Goal: Task Accomplishment & Management: Manage account settings

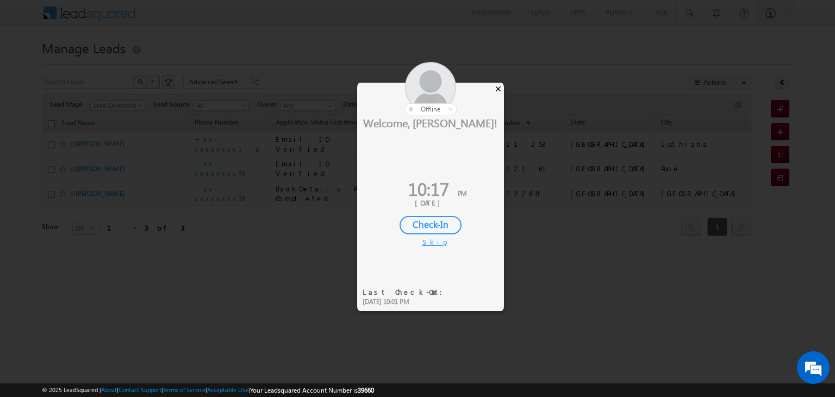
click at [498, 90] on div "×" at bounding box center [498, 89] width 11 height 12
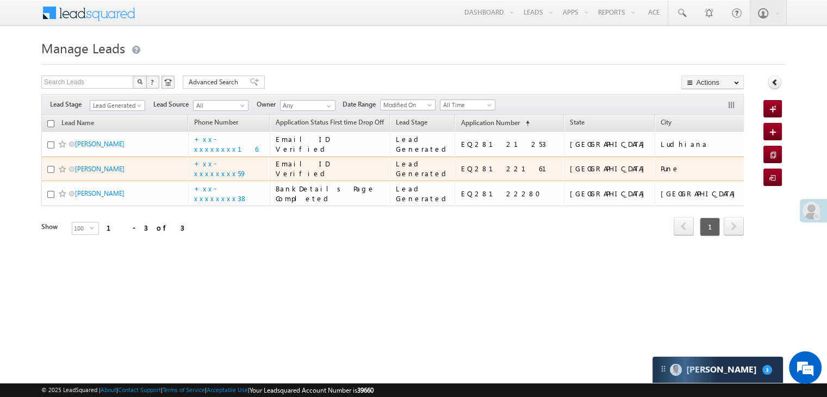
scroll to position [19, 0]
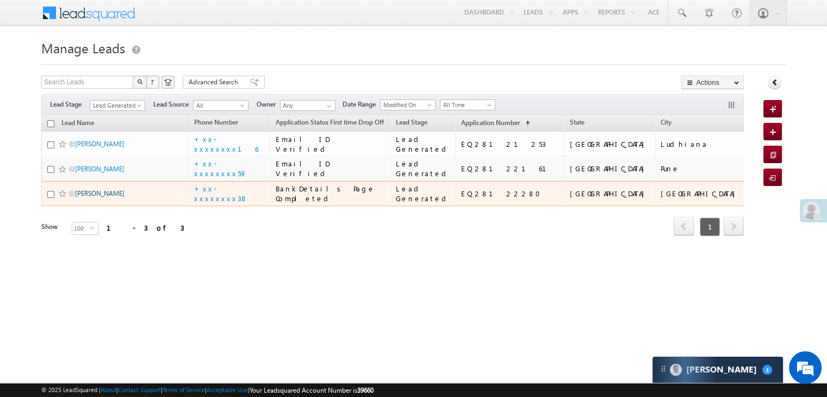
click at [85, 197] on link "Balbir" at bounding box center [99, 193] width 49 height 8
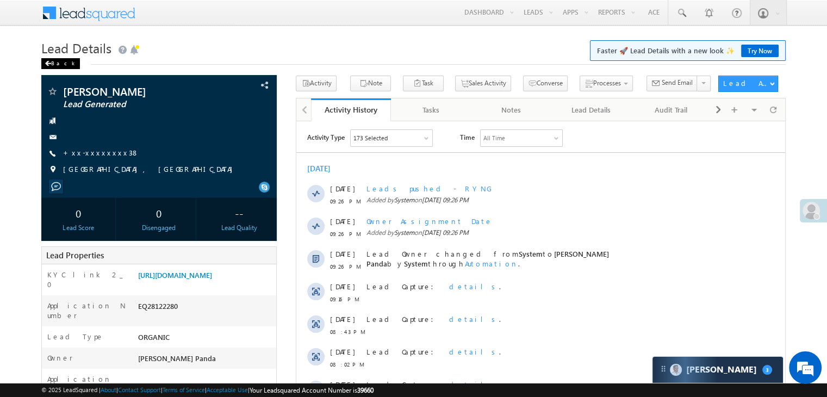
click at [47, 63] on span at bounding box center [48, 63] width 7 height 5
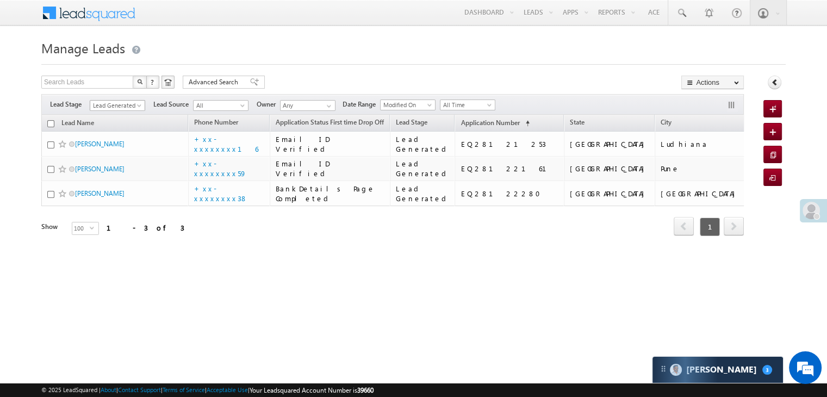
click at [142, 108] on span at bounding box center [140, 107] width 9 height 9
click at [124, 114] on link "All" at bounding box center [117, 118] width 55 height 10
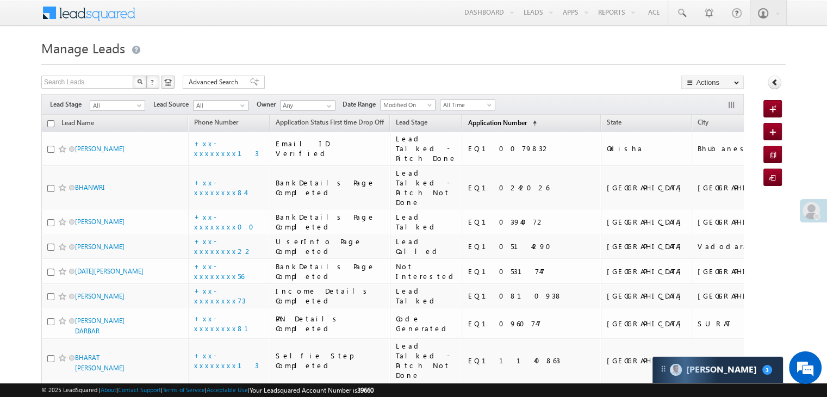
click at [471, 123] on span "Application Number" at bounding box center [497, 123] width 59 height 8
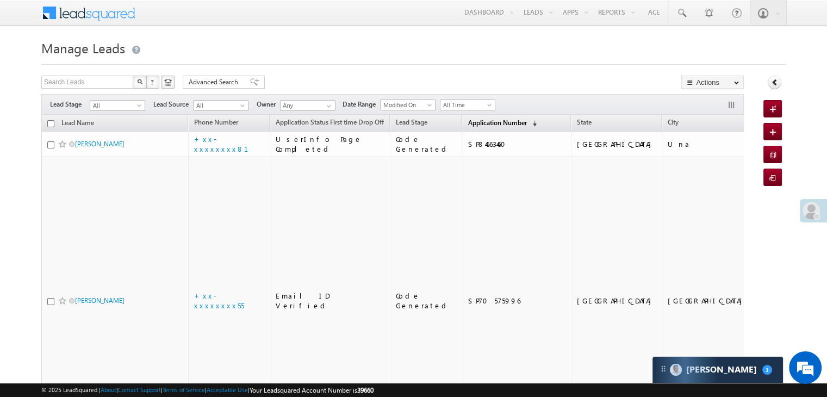
click at [472, 122] on span "Application Number" at bounding box center [497, 123] width 59 height 8
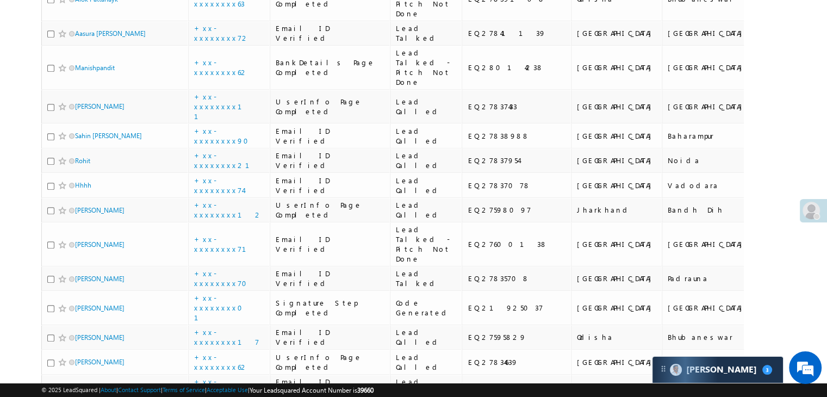
scroll to position [489, 0]
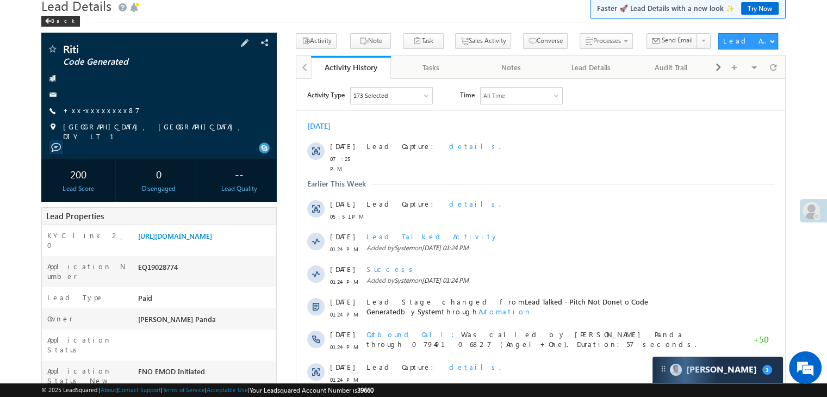
scroll to position [54, 0]
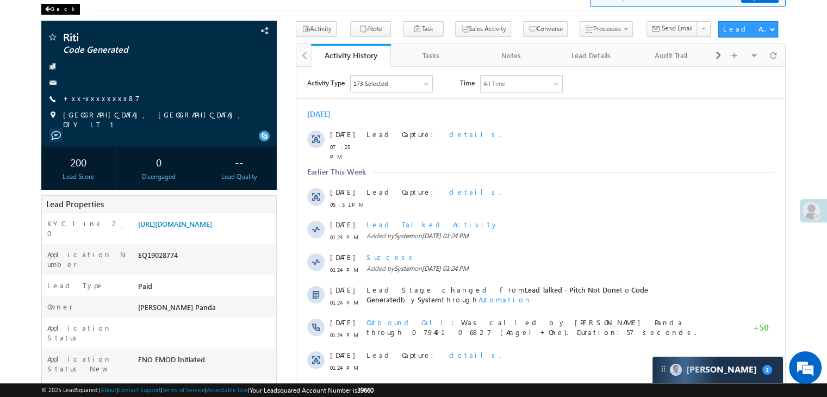
click at [50, 8] on span at bounding box center [48, 9] width 7 height 5
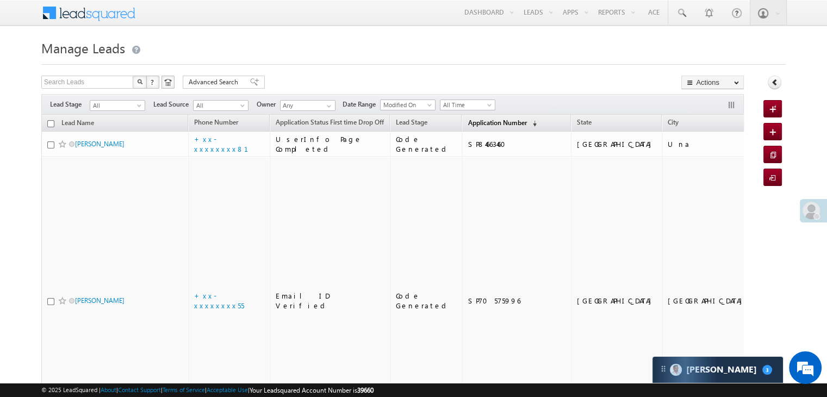
click at [481, 123] on span "Application Number" at bounding box center [497, 123] width 59 height 8
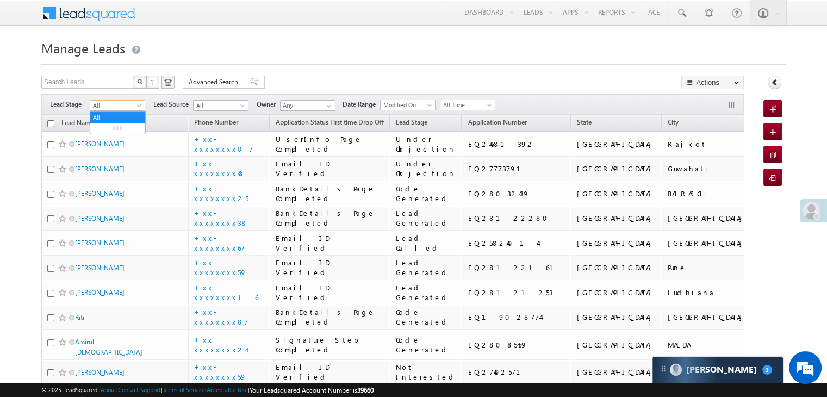
click at [140, 103] on span at bounding box center [140, 107] width 9 height 9
click at [109, 128] on link "Lead Generated" at bounding box center [117, 128] width 55 height 10
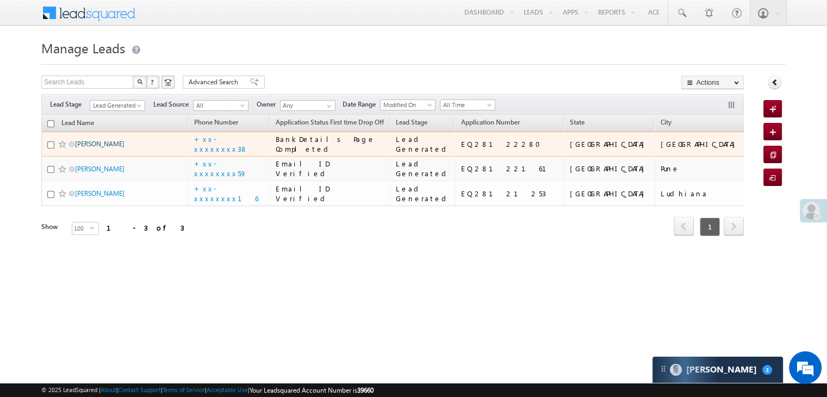
click at [76, 148] on link "Balbir" at bounding box center [99, 144] width 49 height 8
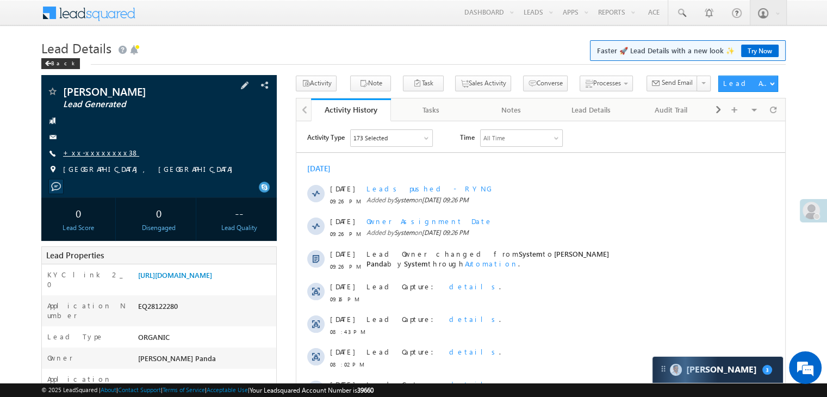
click at [91, 151] on link "+xx-xxxxxxxx38" at bounding box center [101, 152] width 76 height 9
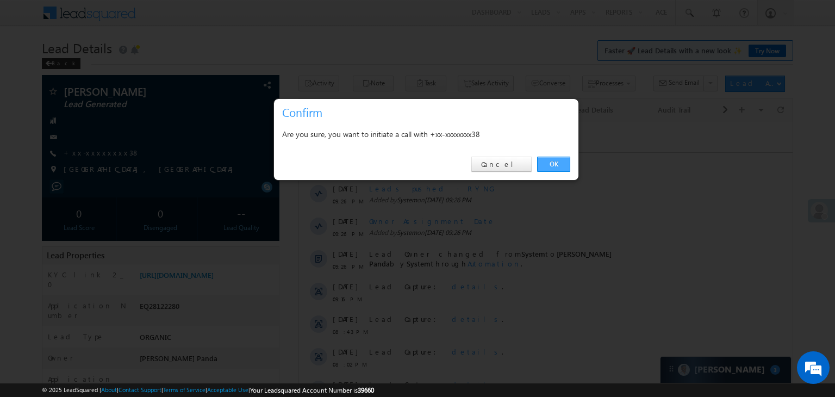
click at [558, 164] on link "OK" at bounding box center [553, 164] width 33 height 15
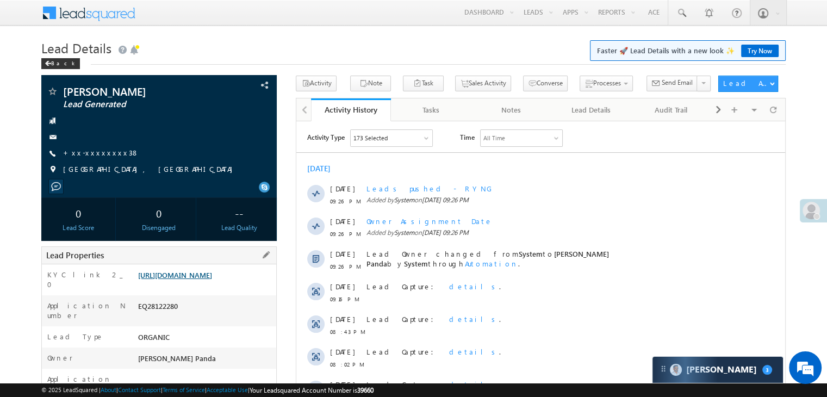
click at [212, 280] on link "https://angelbroking1-pk3em7sa.customui-test.leadsquared.com?leadId=66c0a74b-69…" at bounding box center [175, 274] width 74 height 9
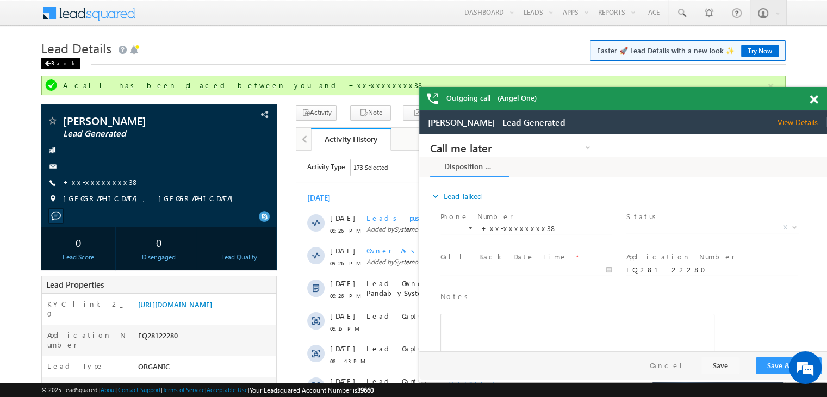
click at [59, 63] on div "Back" at bounding box center [60, 63] width 39 height 11
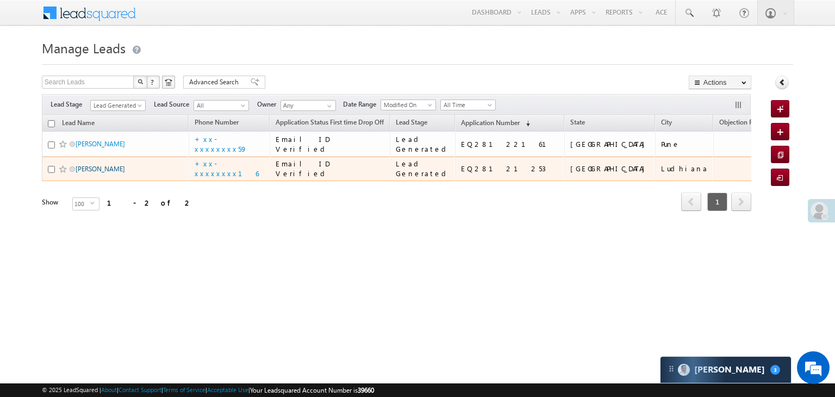
click at [89, 173] on link "[PERSON_NAME]" at bounding box center [100, 169] width 49 height 8
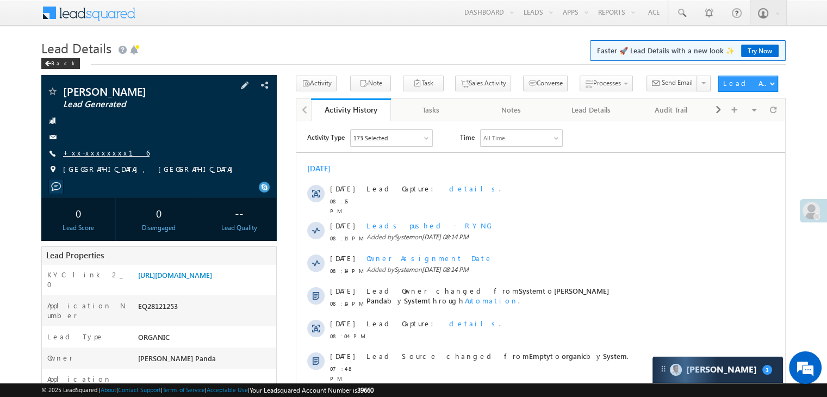
click at [91, 152] on link "+xx-xxxxxxxx16" at bounding box center [106, 152] width 86 height 9
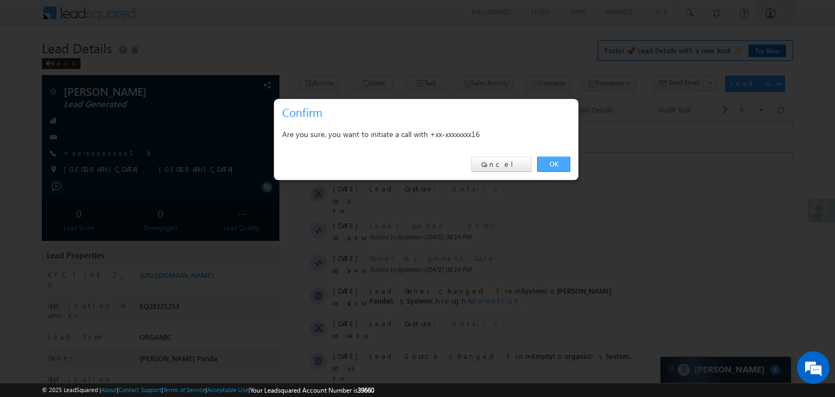
click at [554, 163] on link "OK" at bounding box center [553, 164] width 33 height 15
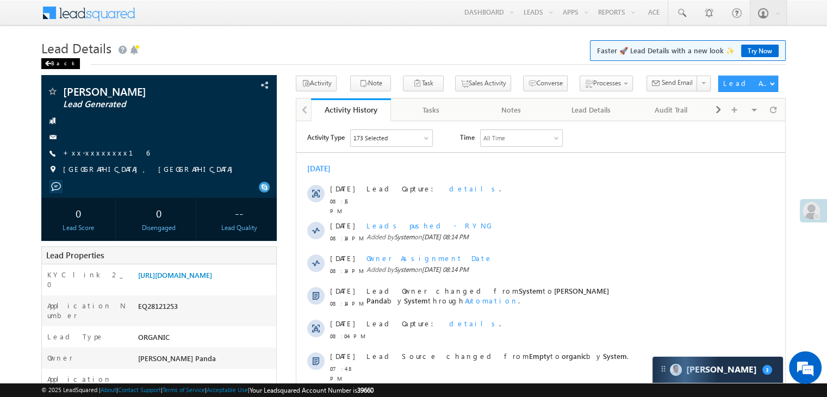
click at [52, 61] on div "Back" at bounding box center [60, 63] width 39 height 11
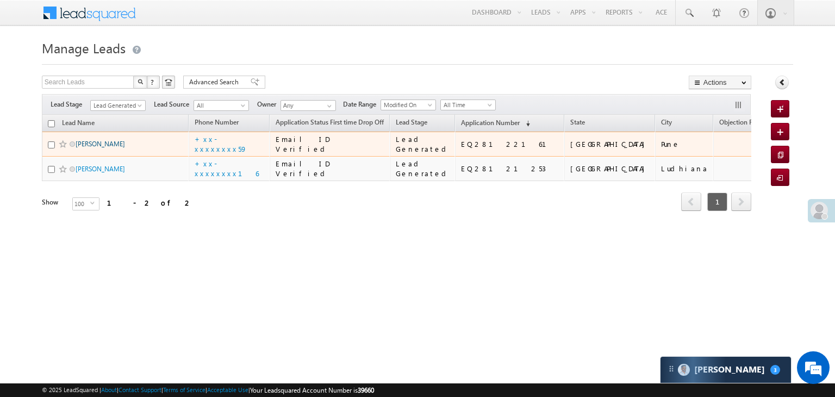
click at [94, 148] on link "[PERSON_NAME]" at bounding box center [100, 144] width 49 height 8
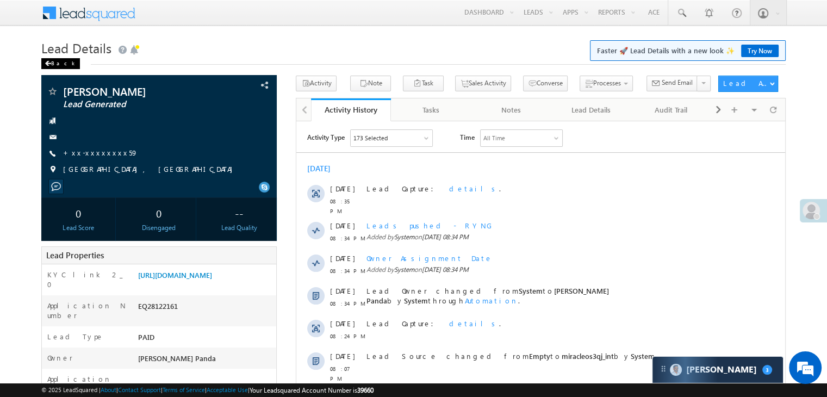
click at [55, 61] on div "Back" at bounding box center [60, 63] width 39 height 11
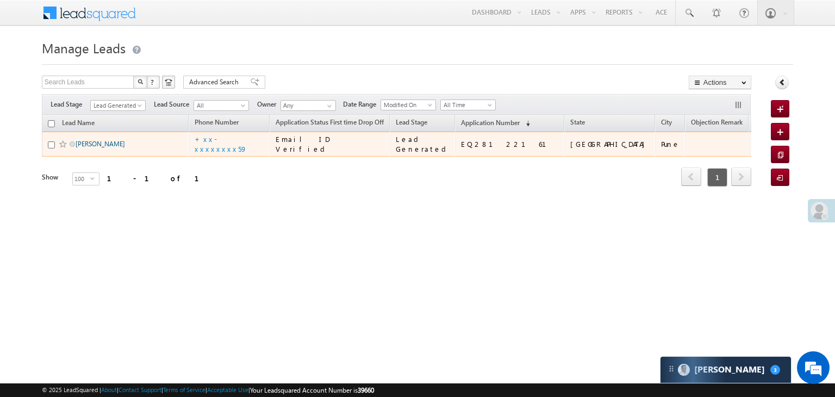
click at [99, 148] on link "[PERSON_NAME]" at bounding box center [100, 144] width 49 height 8
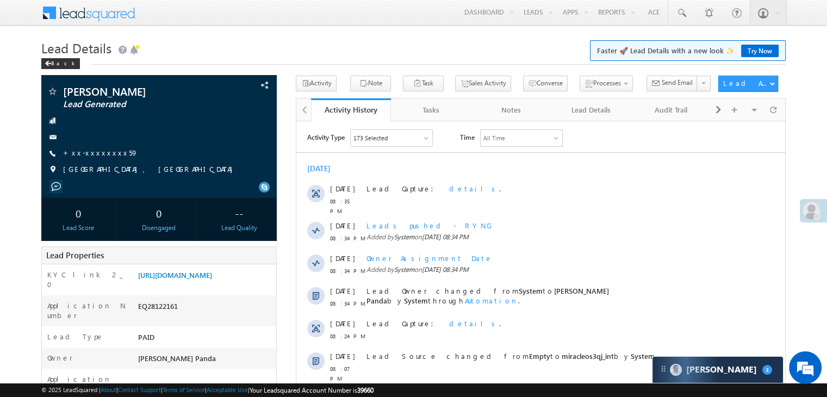
click at [103, 150] on link "+xx-xxxxxxxx59" at bounding box center [100, 152] width 75 height 9
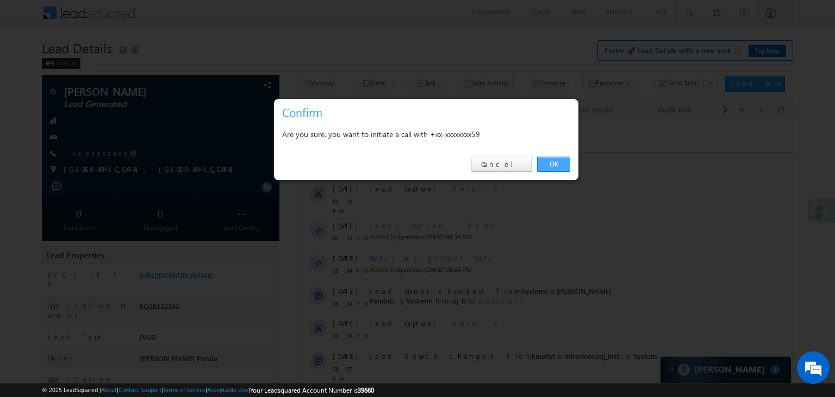
click at [552, 163] on link "OK" at bounding box center [553, 164] width 33 height 15
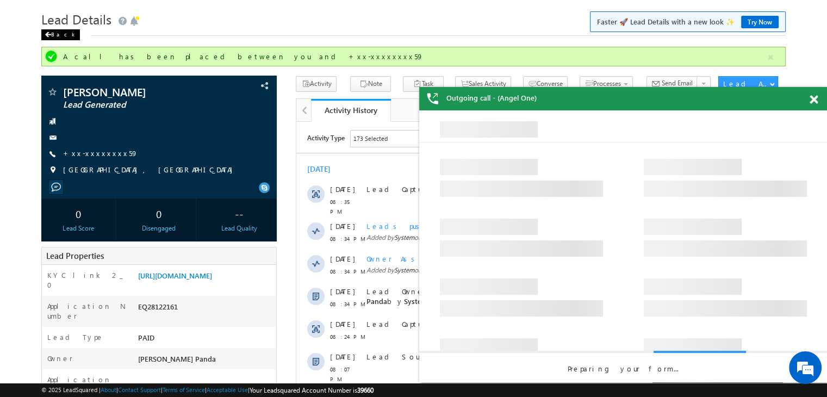
click at [49, 35] on span at bounding box center [48, 34] width 7 height 5
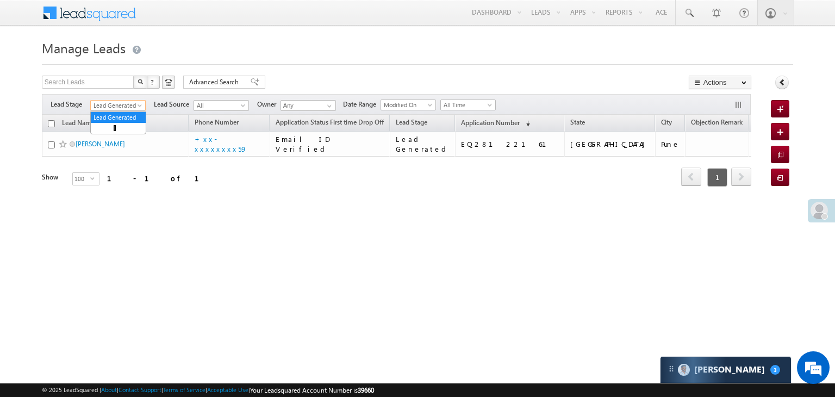
click at [138, 107] on span at bounding box center [141, 107] width 9 height 9
click at [126, 116] on link "All" at bounding box center [118, 118] width 55 height 10
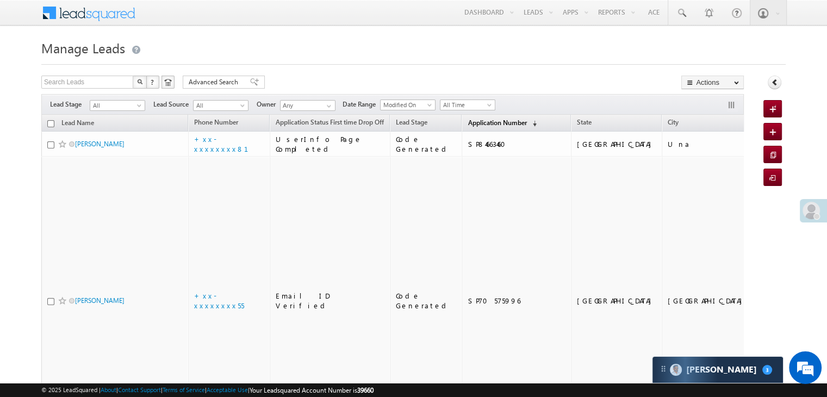
click at [472, 126] on span "Application Number" at bounding box center [497, 123] width 59 height 8
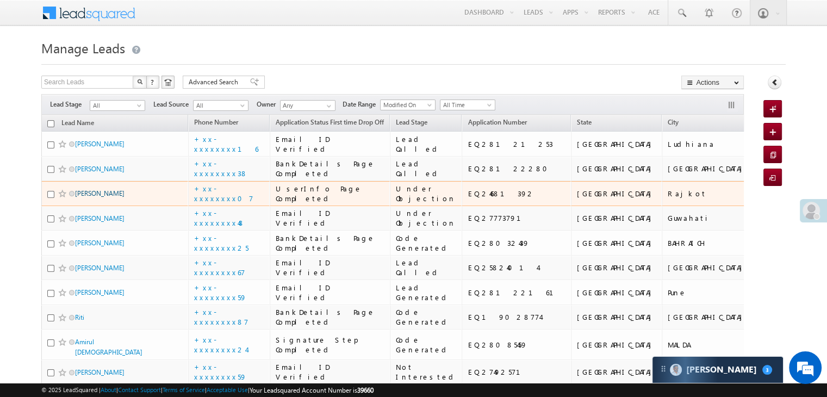
click at [108, 197] on link "[PERSON_NAME]" at bounding box center [99, 193] width 49 height 8
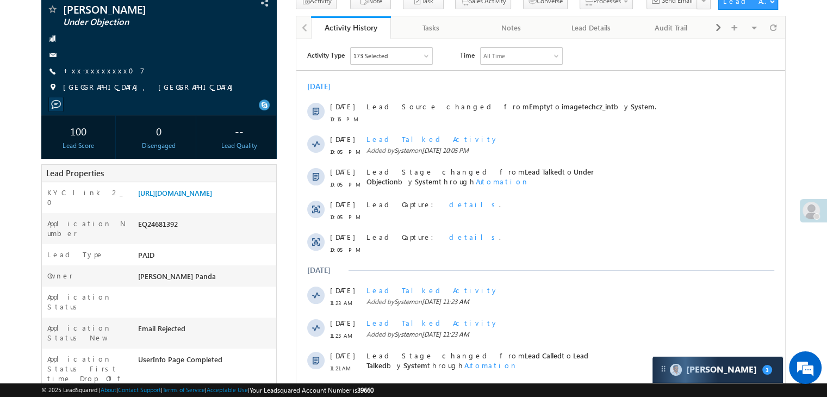
scroll to position [54, 0]
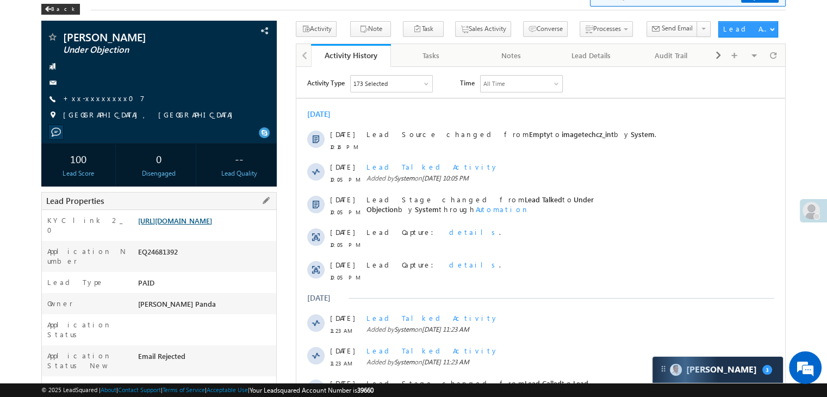
click at [207, 225] on link "[URL][DOMAIN_NAME]" at bounding box center [175, 220] width 74 height 9
click at [47, 4] on div "Back" at bounding box center [60, 9] width 39 height 11
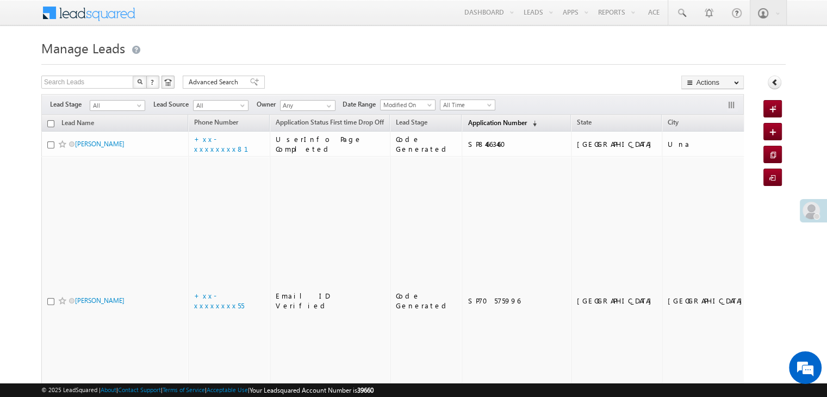
click at [480, 125] on span "Application Number" at bounding box center [497, 123] width 59 height 8
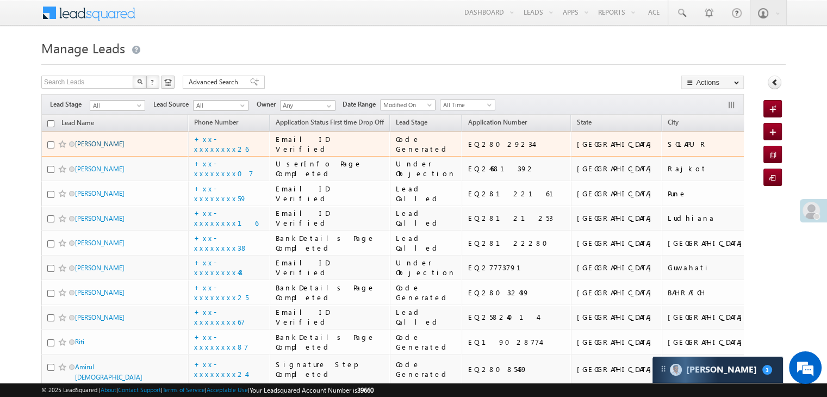
click at [107, 148] on link "[PERSON_NAME]" at bounding box center [99, 144] width 49 height 8
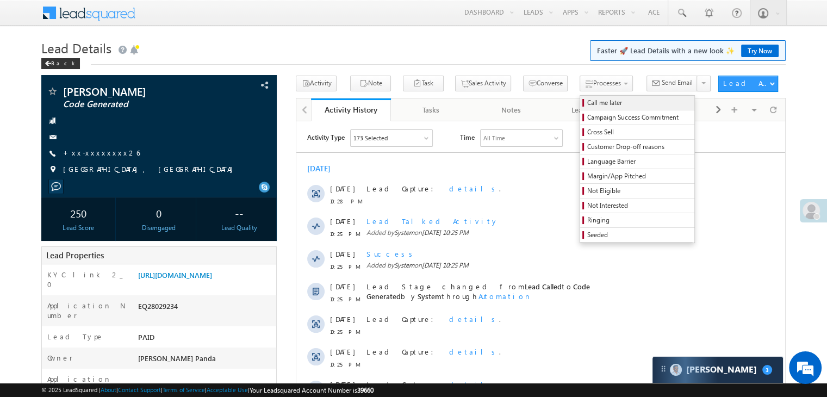
click at [587, 102] on span "Call me later" at bounding box center [638, 103] width 103 height 10
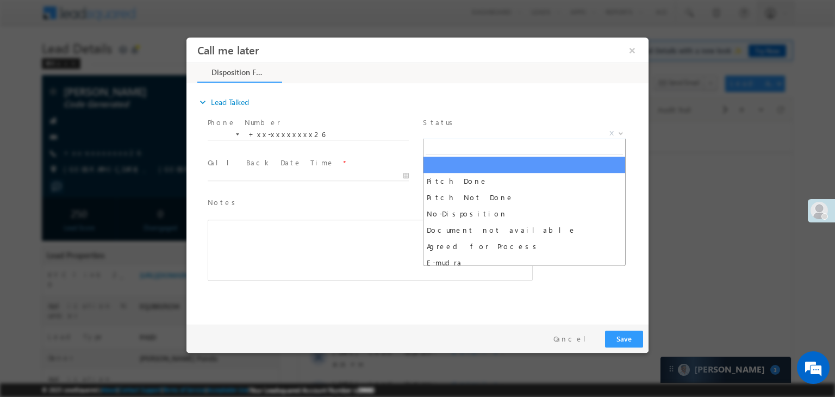
click at [548, 128] on span "X" at bounding box center [524, 133] width 203 height 11
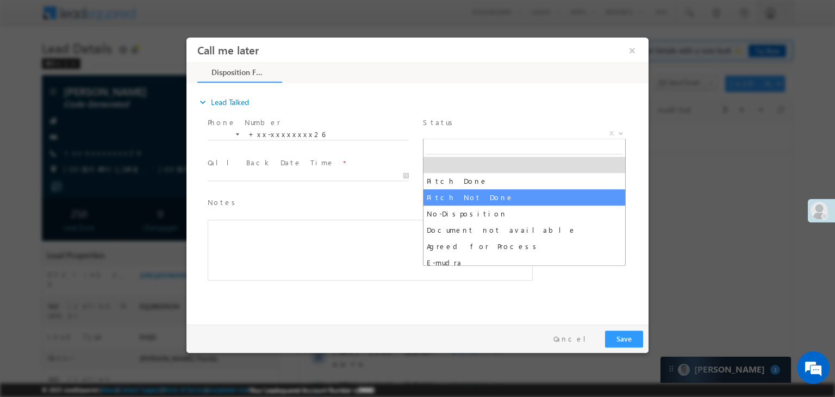
select select "Pitch Not Done"
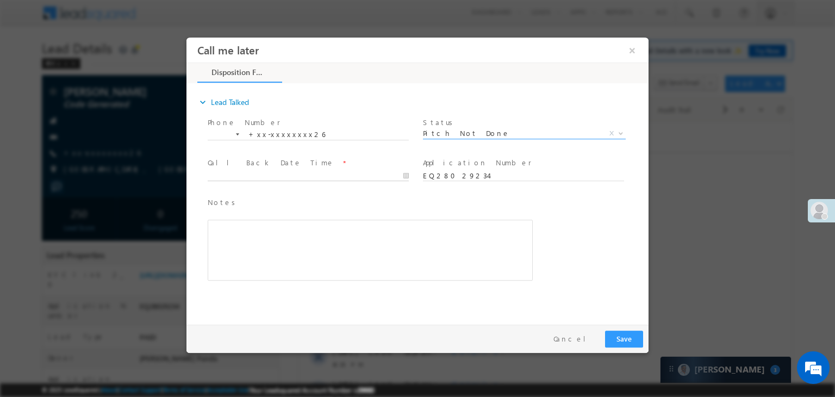
type input "08/31/25 10:33 PM"
click at [336, 180] on input "08/31/25 10:33 PM" at bounding box center [308, 176] width 201 height 11
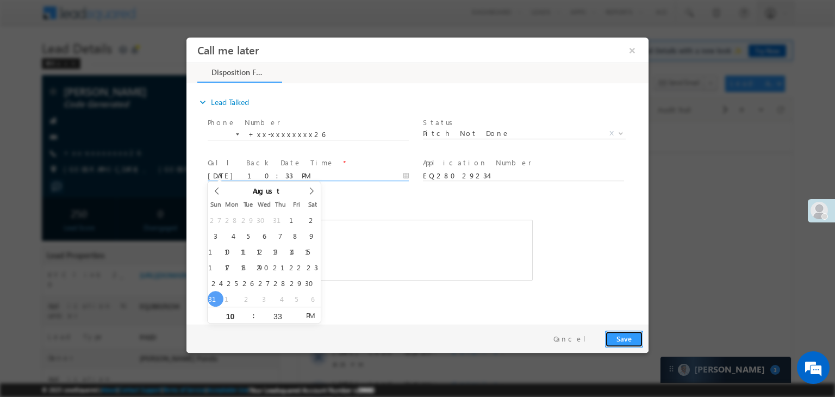
click at [622, 335] on button "Save" at bounding box center [624, 339] width 38 height 17
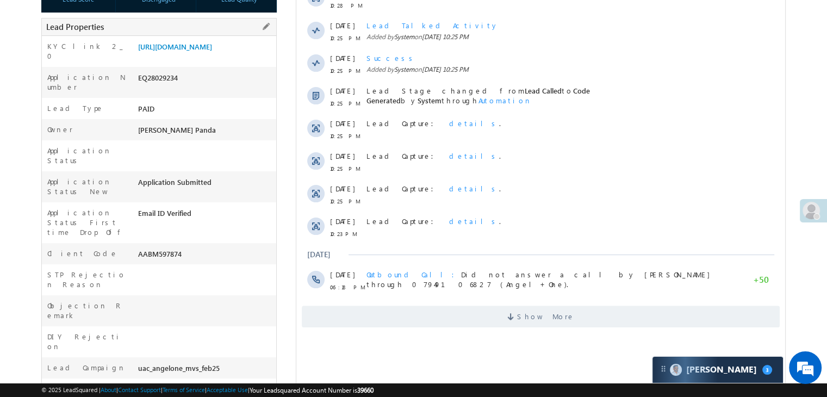
scroll to position [272, 0]
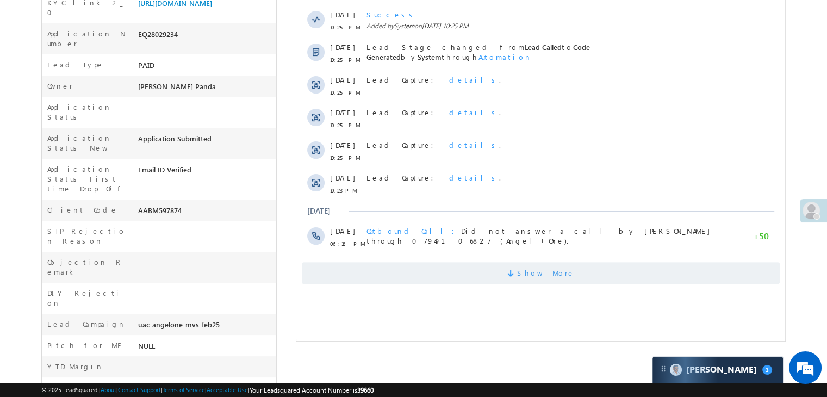
click at [556, 275] on span "Show More" at bounding box center [546, 273] width 58 height 22
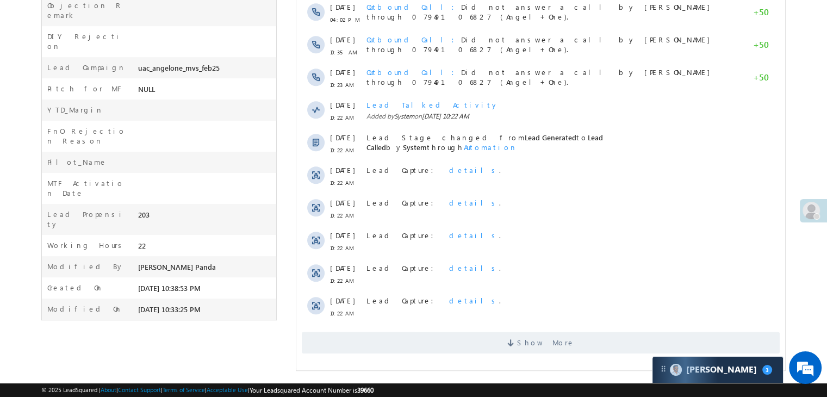
scroll to position [529, 0]
click at [542, 341] on span "Show More" at bounding box center [546, 342] width 58 height 22
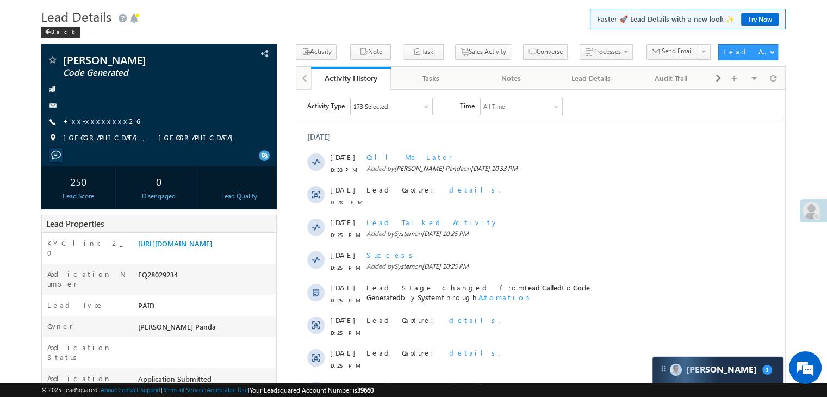
scroll to position [0, 0]
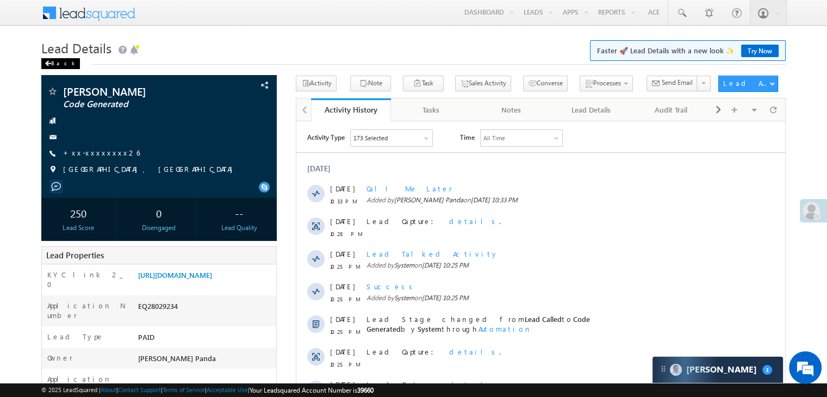
click at [56, 60] on div "Back" at bounding box center [60, 63] width 39 height 11
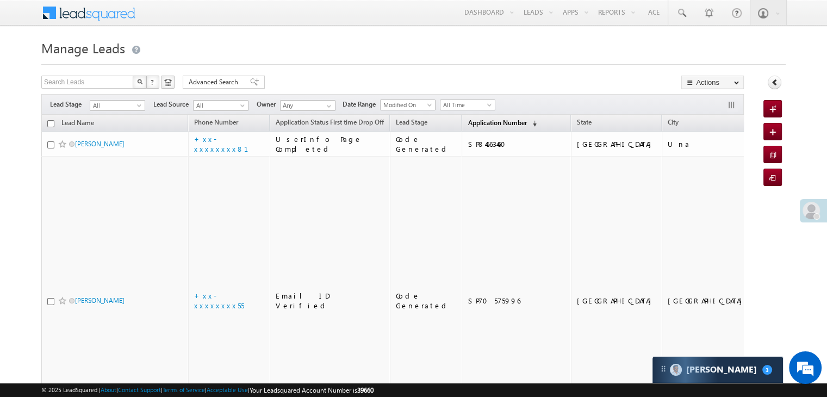
click at [483, 125] on span "Application Number" at bounding box center [497, 123] width 59 height 8
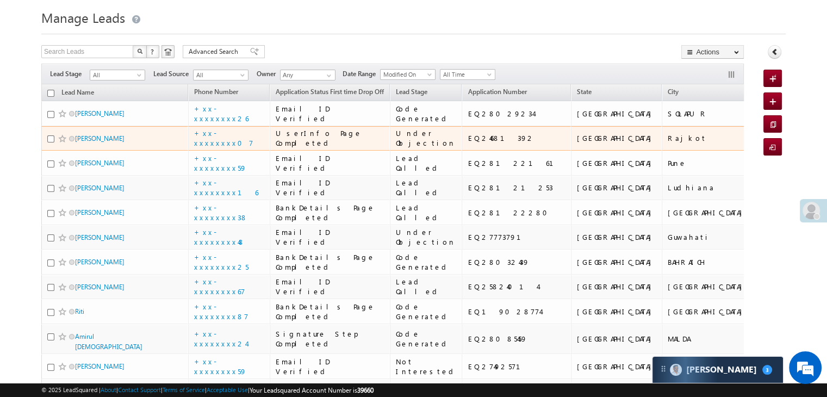
scroll to position [54, 0]
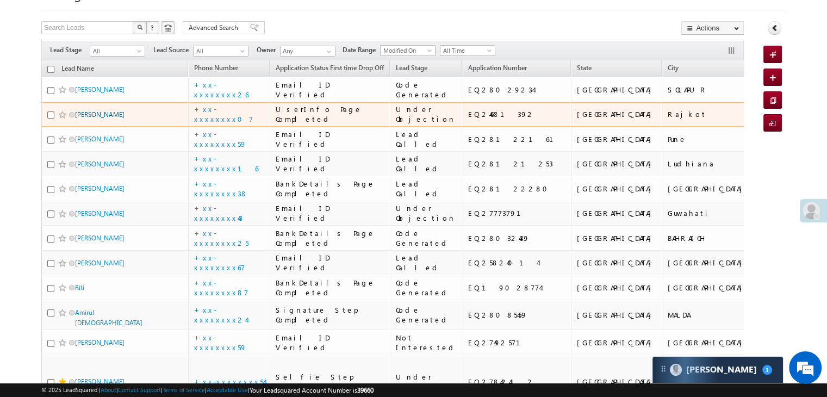
click at [90, 119] on link "Tanna Paresh" at bounding box center [99, 114] width 49 height 8
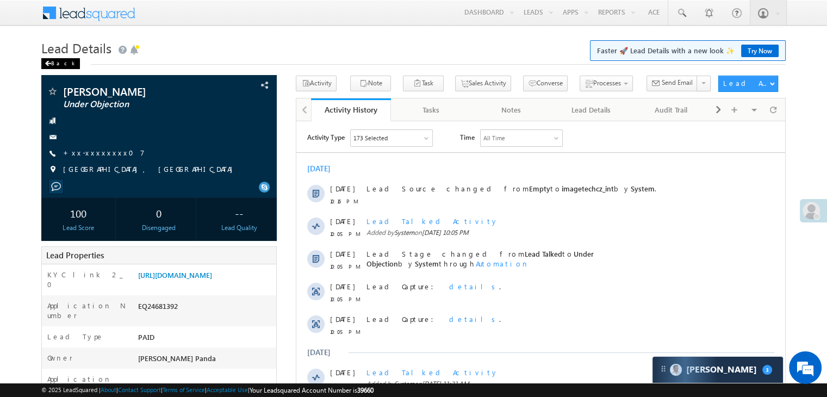
click at [54, 64] on div "Back" at bounding box center [60, 63] width 39 height 11
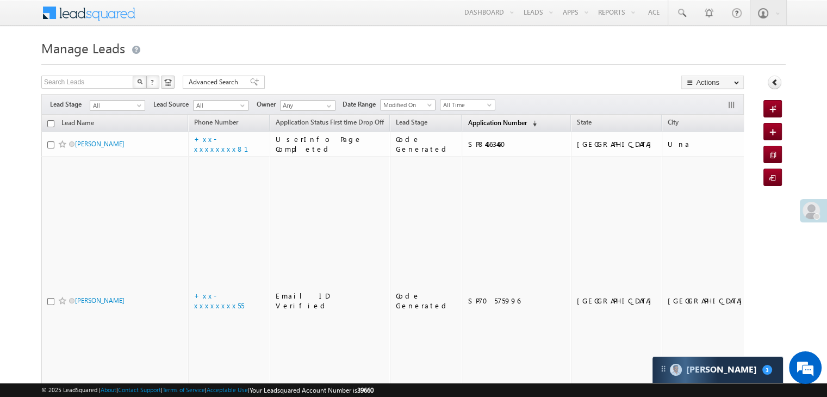
click at [465, 127] on link "Application Number (sorted descending)" at bounding box center [502, 123] width 80 height 14
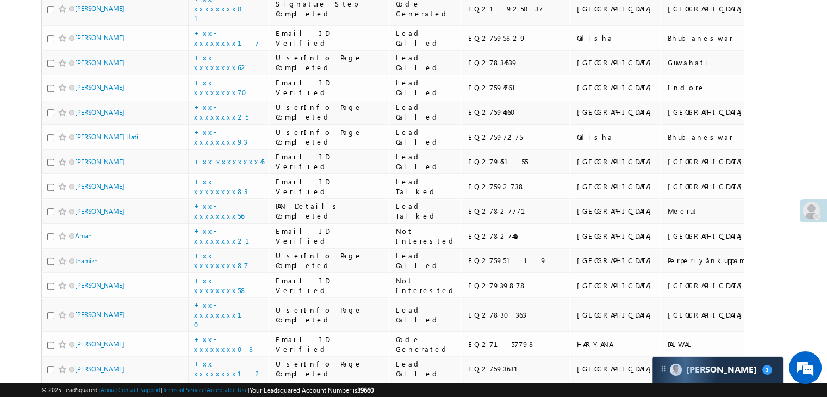
scroll to position [870, 0]
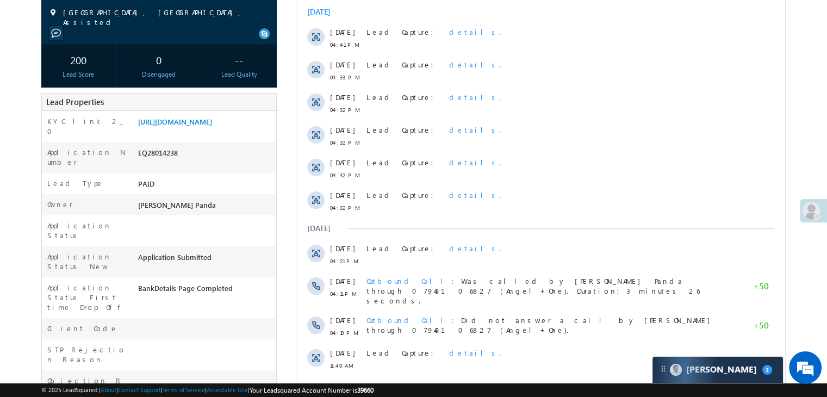
scroll to position [163, 0]
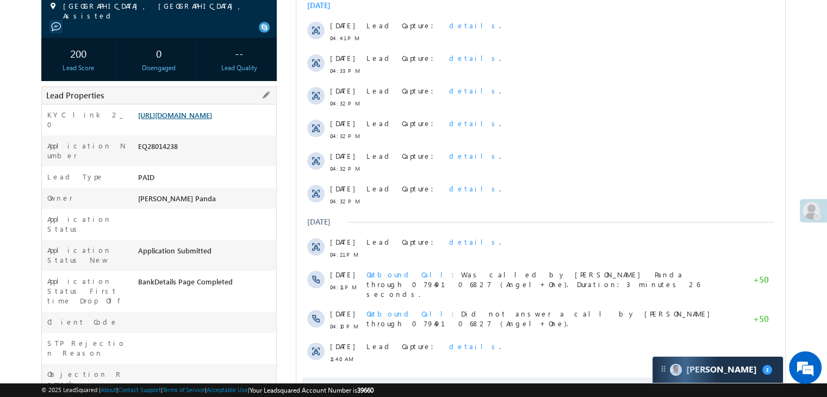
click at [212, 114] on link "[URL][DOMAIN_NAME]" at bounding box center [175, 114] width 74 height 9
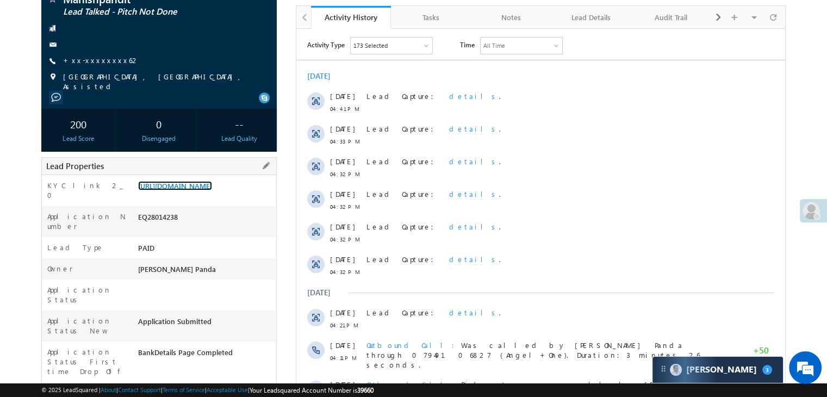
scroll to position [54, 0]
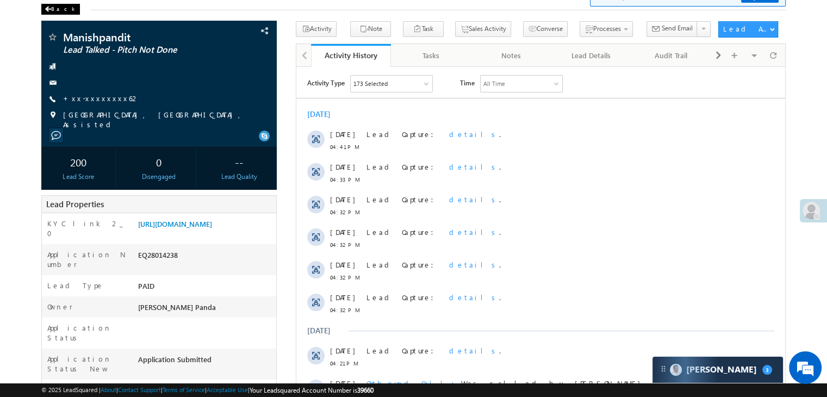
click at [55, 10] on div "Back" at bounding box center [60, 9] width 39 height 11
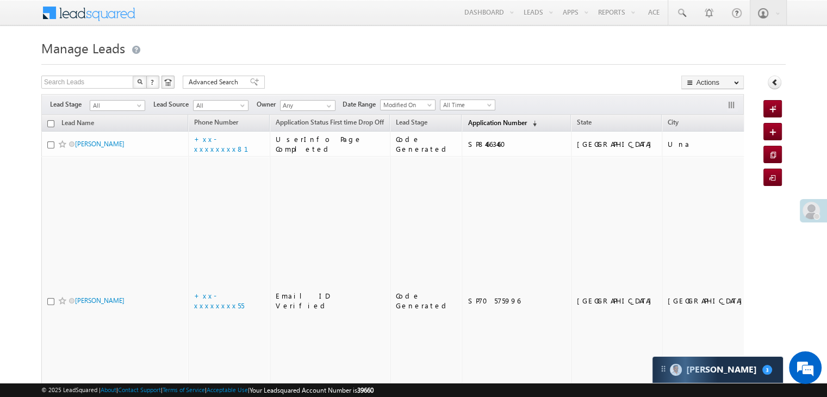
click at [488, 122] on span "Application Number" at bounding box center [497, 123] width 59 height 8
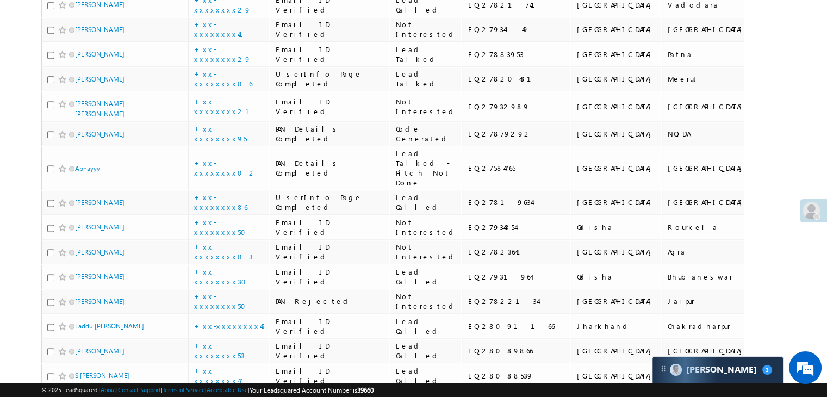
scroll to position [1468, 0]
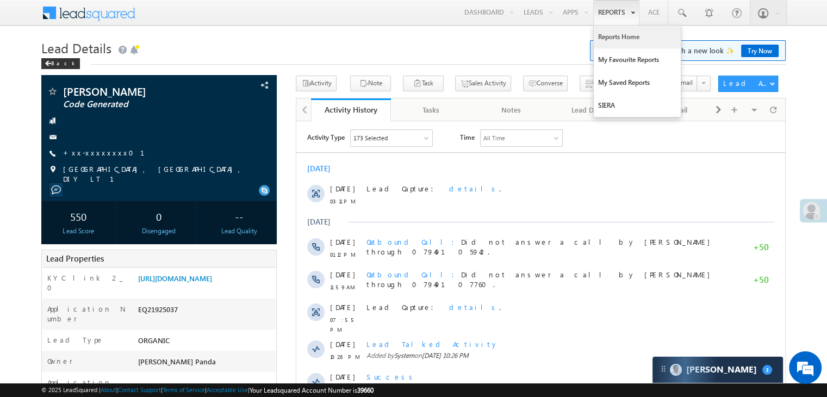
click at [608, 36] on link "Reports Home" at bounding box center [637, 37] width 87 height 23
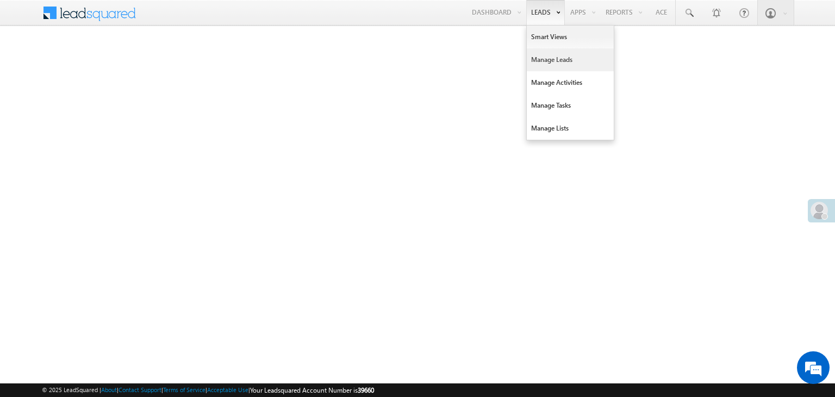
click at [546, 63] on link "Manage Leads" at bounding box center [570, 59] width 87 height 23
